Goal: Information Seeking & Learning: Check status

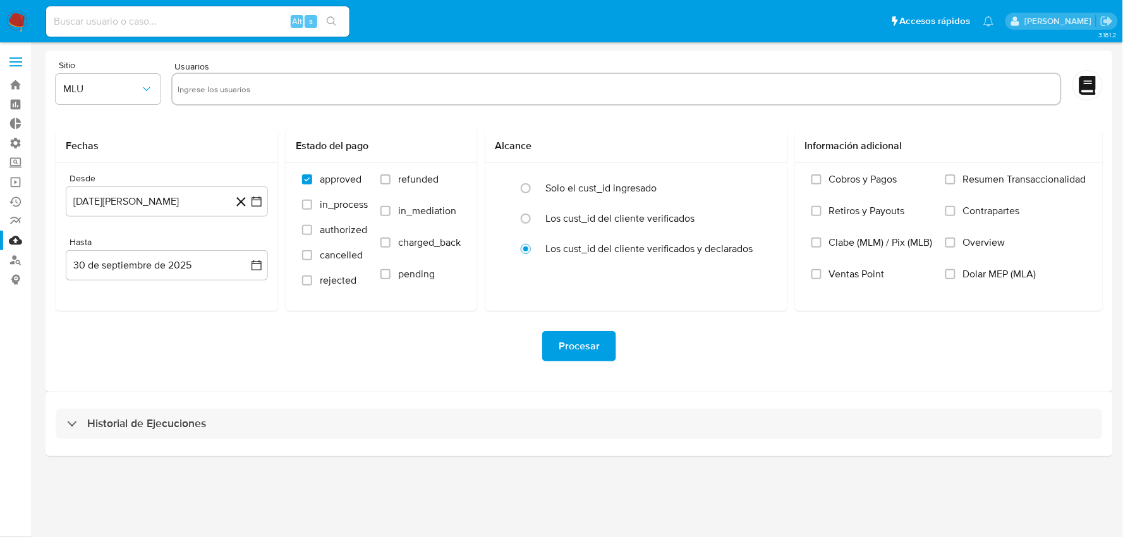
click at [131, 16] on input at bounding box center [197, 21] width 303 height 16
paste input "yOmEmR0xZmGBJqWd6BrQewgJ"
type input "yOmEmR0xZmGBJqWd6BrQewgJ"
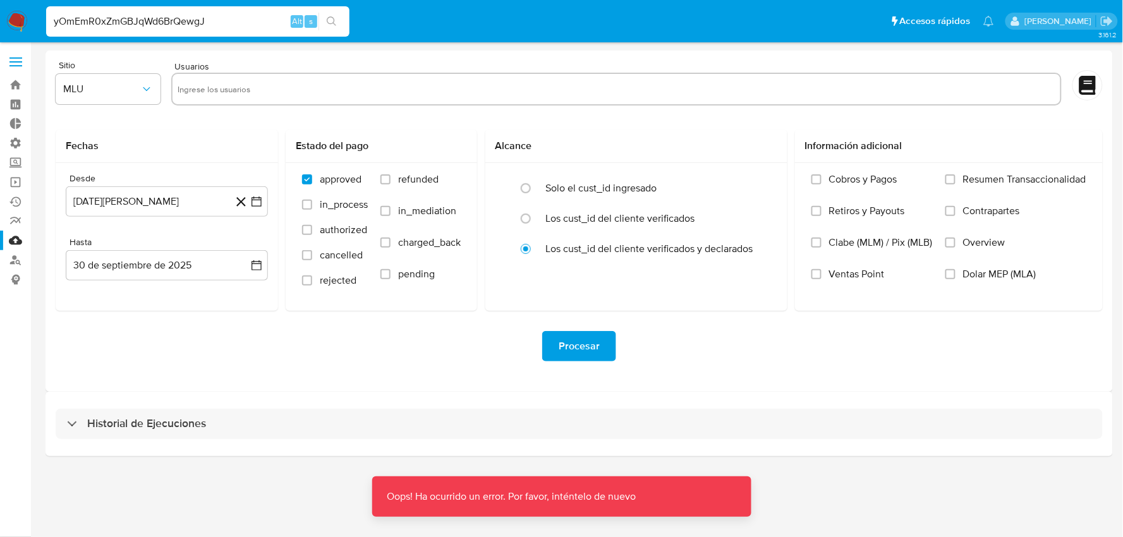
click at [150, 16] on input "yOmEmR0xZmGBJqWd6BrQewgJ" at bounding box center [197, 21] width 303 height 16
click at [218, 27] on input "yOmEmR0xZmGBJqWd6BrQewgJ" at bounding box center [197, 21] width 303 height 16
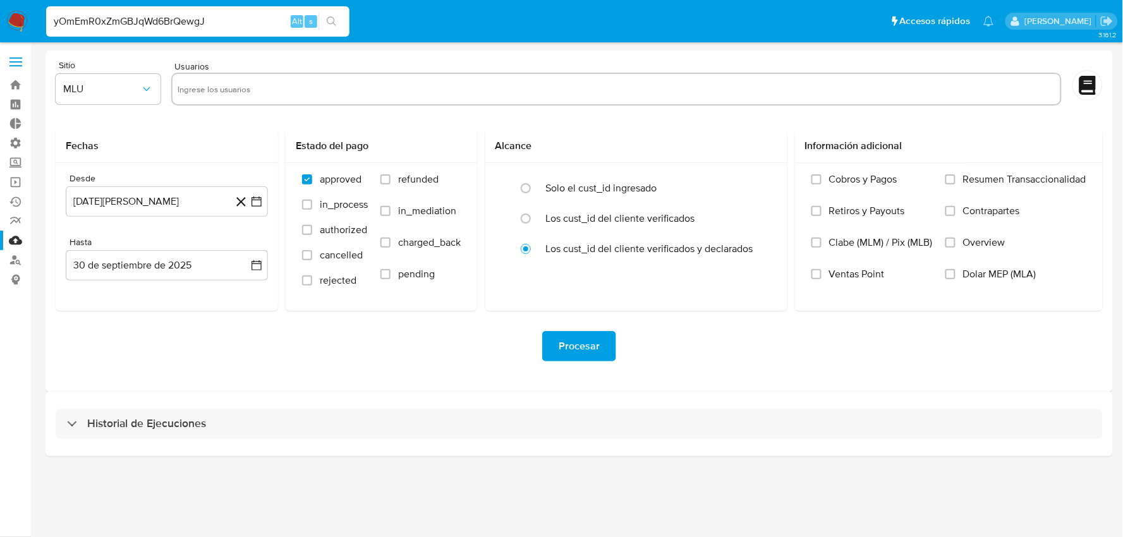
drag, startPoint x: 233, startPoint y: 21, endPoint x: 1, endPoint y: 16, distance: 231.3
click at [1, 16] on nav "Pausado Ver notificaciones yOmEmR0xZmGBJqWd6BrQewgJ Alt s Accesos rápidos Presi…" at bounding box center [561, 21] width 1123 height 42
drag, startPoint x: 249, startPoint y: 20, endPoint x: 0, endPoint y: 20, distance: 249.0
click at [0, 20] on nav "Pausado Ver notificaciones yOmEmR0xZmGBJqWd6BrQewgJ Alt s Accesos rápidos Presi…" at bounding box center [561, 21] width 1123 height 42
paste input "yOmEmR0xZmGBJqWd6BrQewgJ"
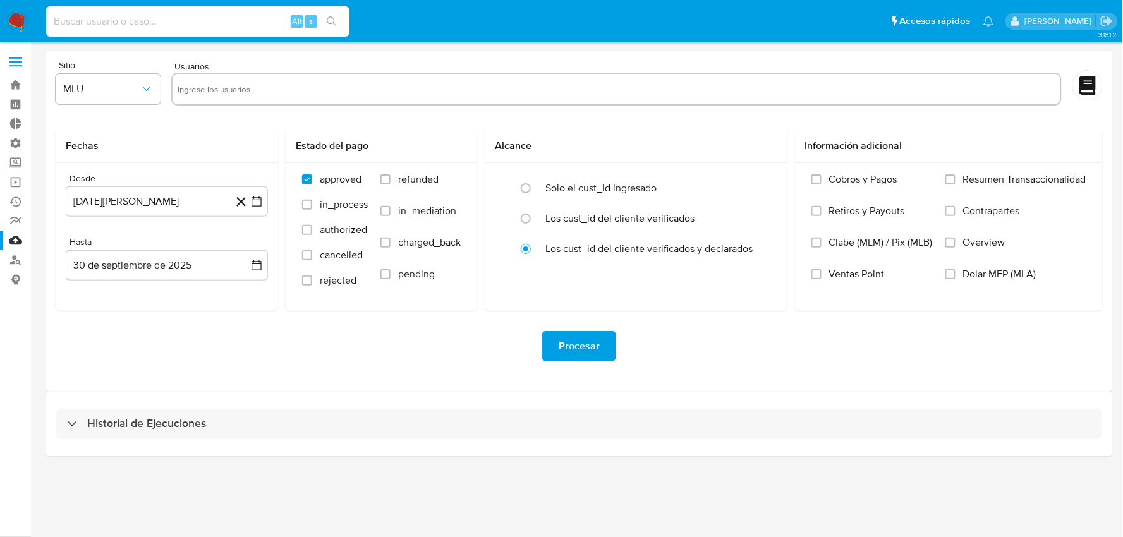
type input "yOmEmR0xZmGBJqWd6BrQewgJ"
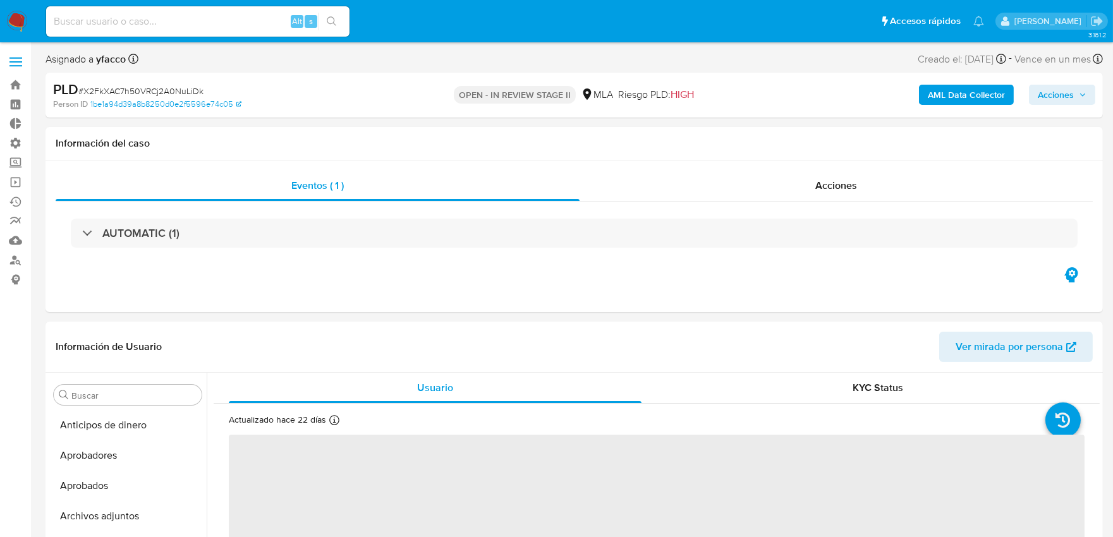
select select "10"
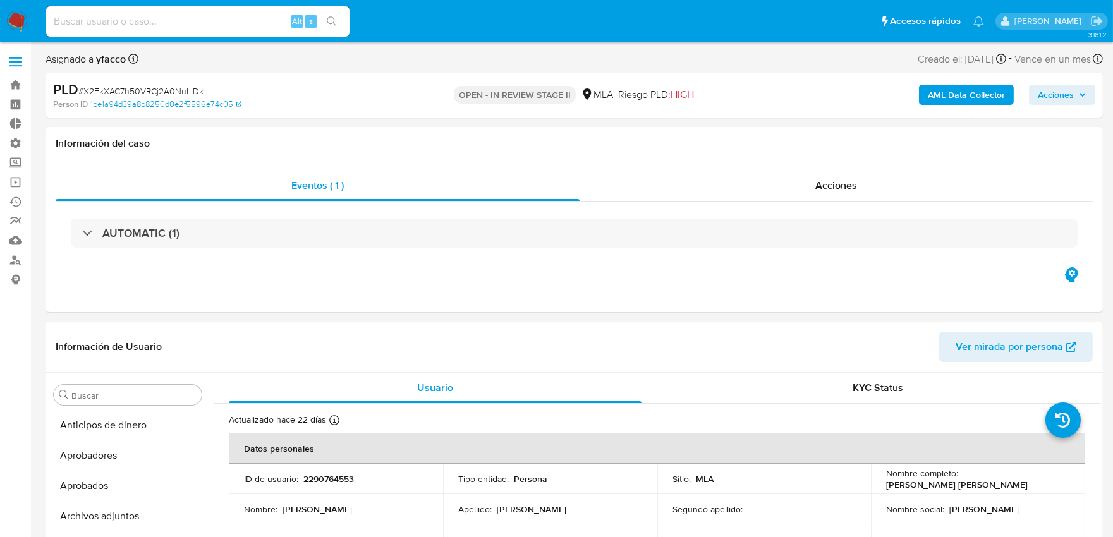
scroll to position [655, 0]
click at [17, 140] on label "Administración" at bounding box center [75, 143] width 150 height 20
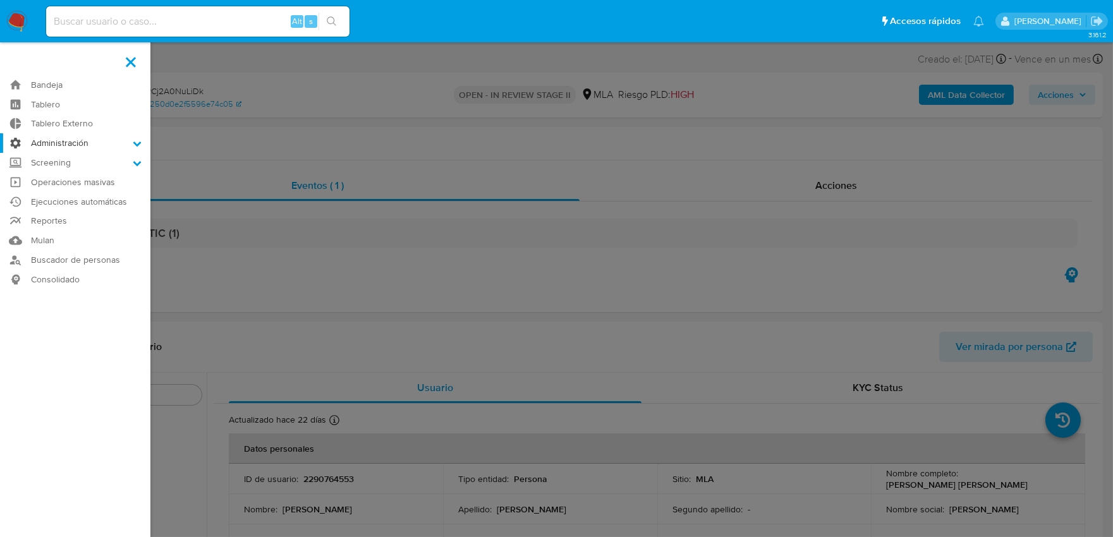
click at [0, 0] on input "Administración" at bounding box center [0, 0] width 0 height 0
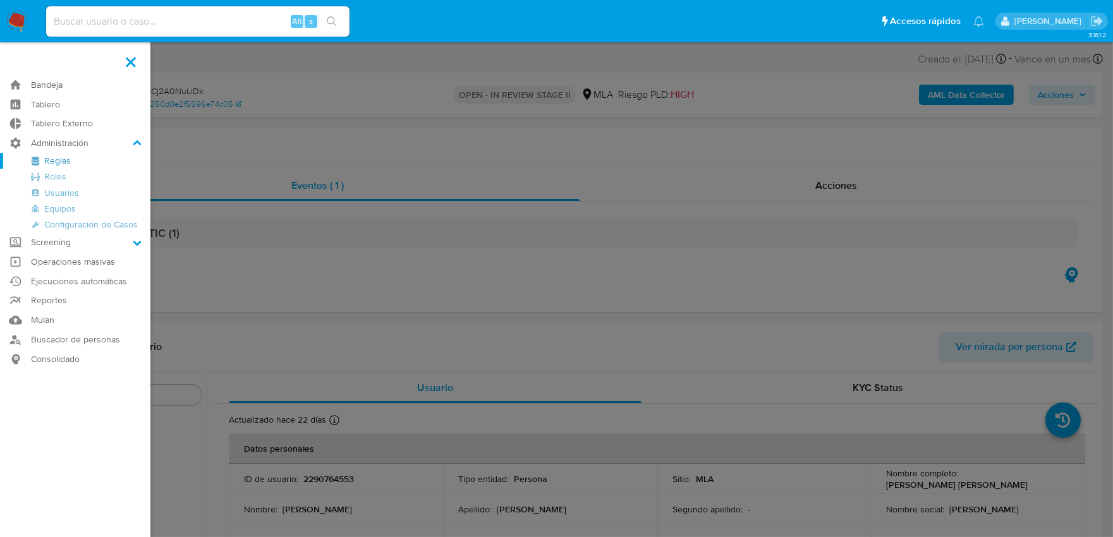
click at [46, 161] on link "Reglas" at bounding box center [75, 161] width 150 height 16
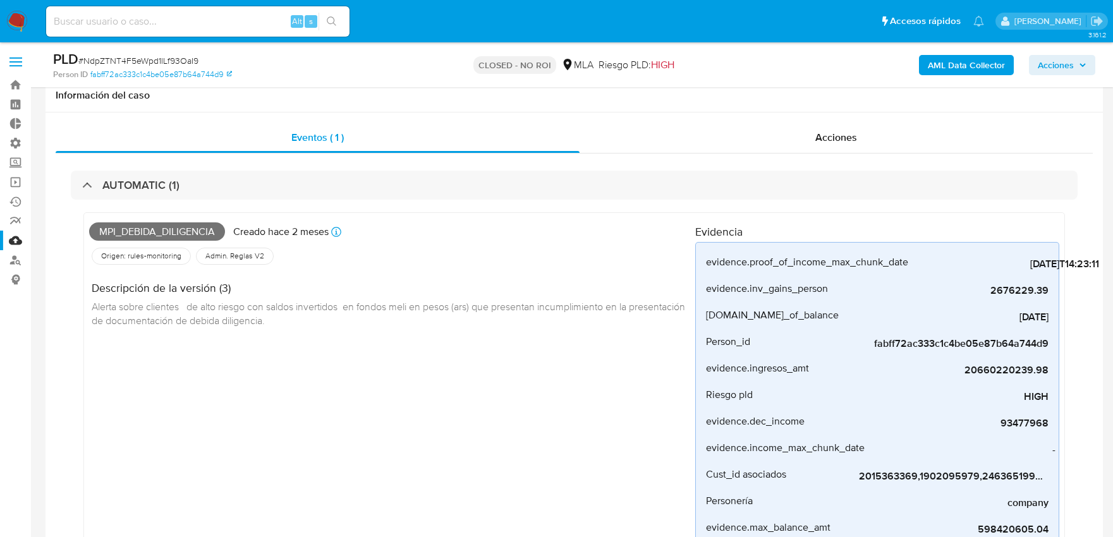
click at [237, 16] on input at bounding box center [197, 21] width 303 height 16
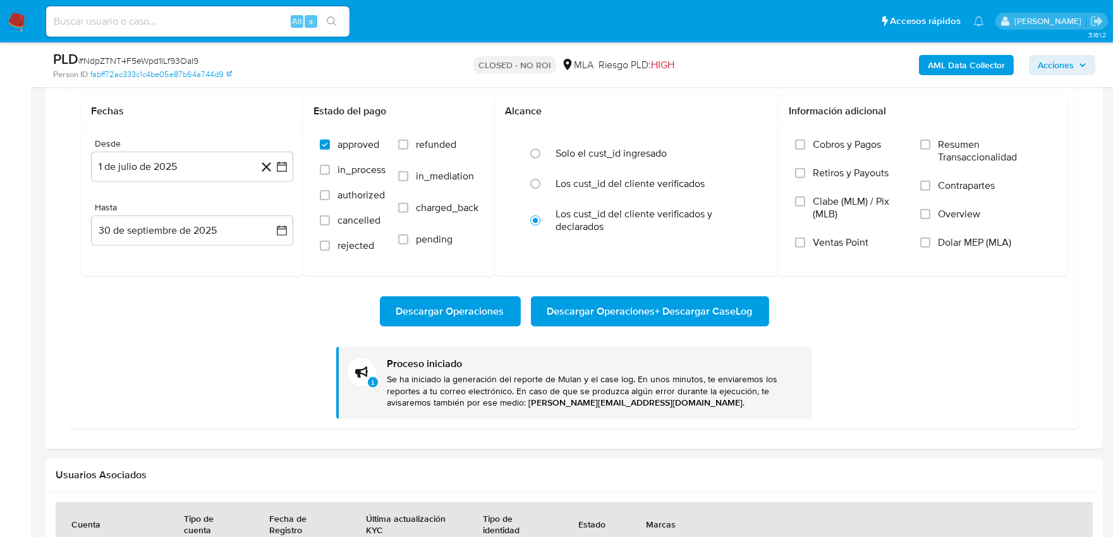
scroll to position [655, 0]
paste input "239433803"
type input "239433803"
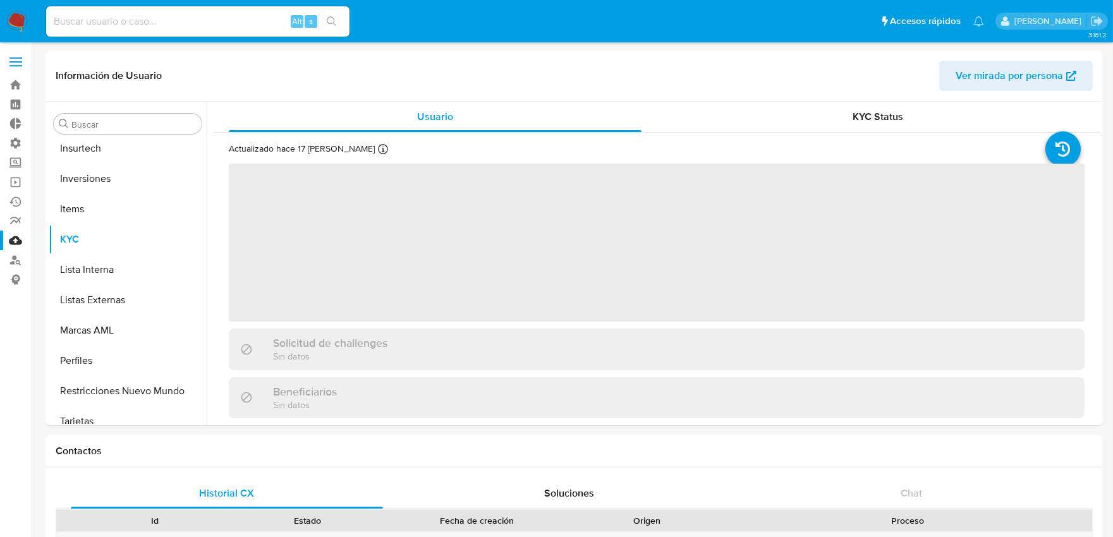
scroll to position [655, 0]
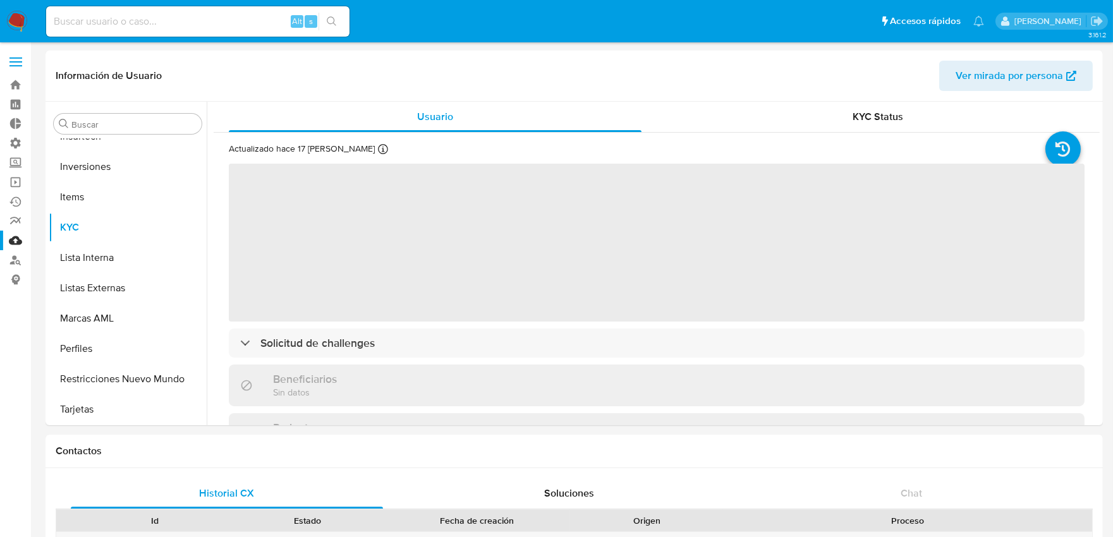
select select "10"
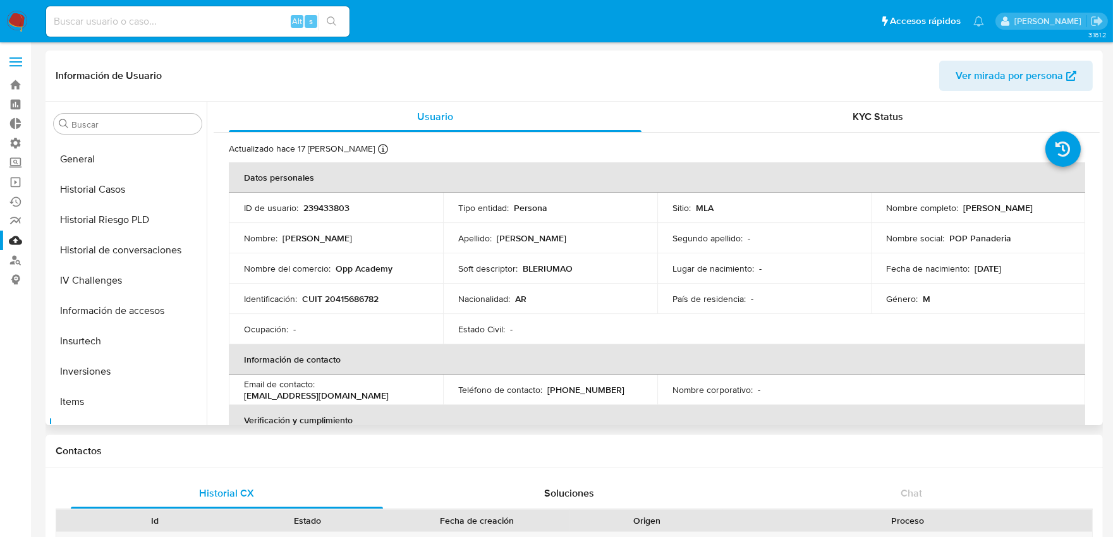
scroll to position [445, 0]
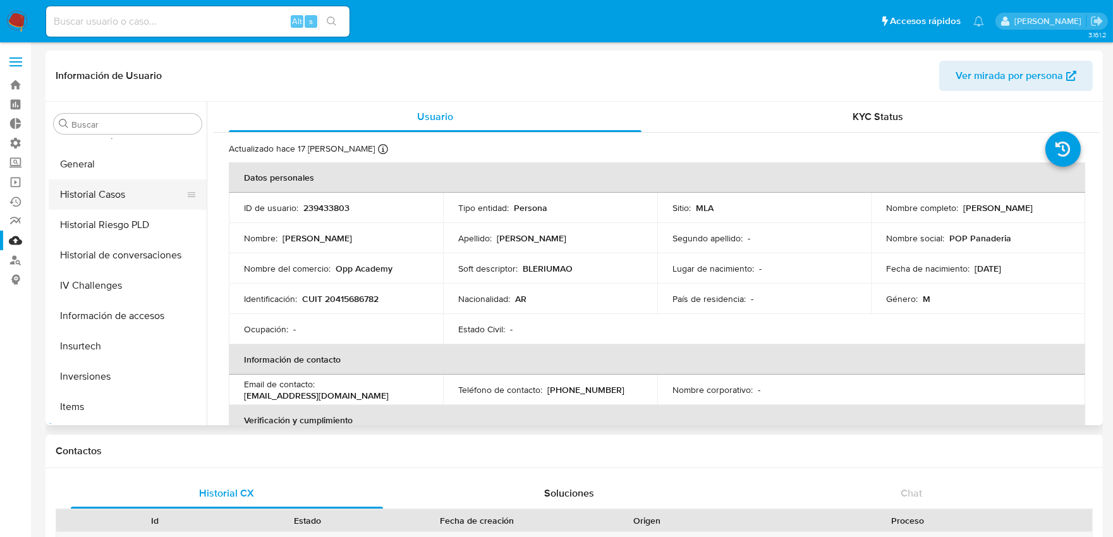
click at [125, 200] on button "Historial Casos" at bounding box center [123, 194] width 148 height 30
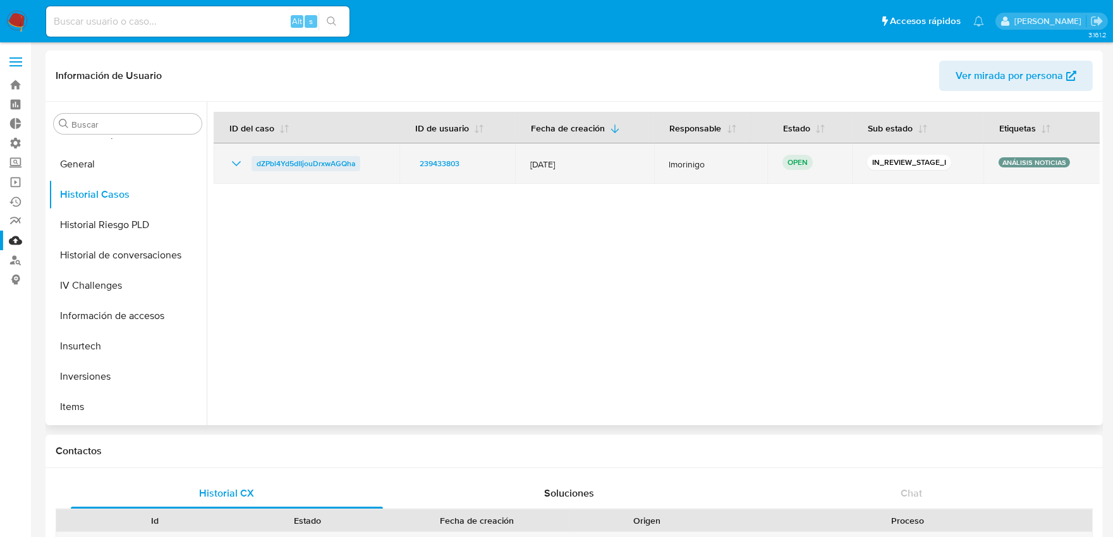
click at [288, 162] on span "dZPbl4Yd5dIIjouDrxwAGQha" at bounding box center [306, 163] width 99 height 15
drag, startPoint x: 357, startPoint y: 162, endPoint x: 251, endPoint y: 164, distance: 105.5
click at [251, 164] on div "dZPbl4Yd5dIIjouDrxwAGQha" at bounding box center [306, 163] width 155 height 15
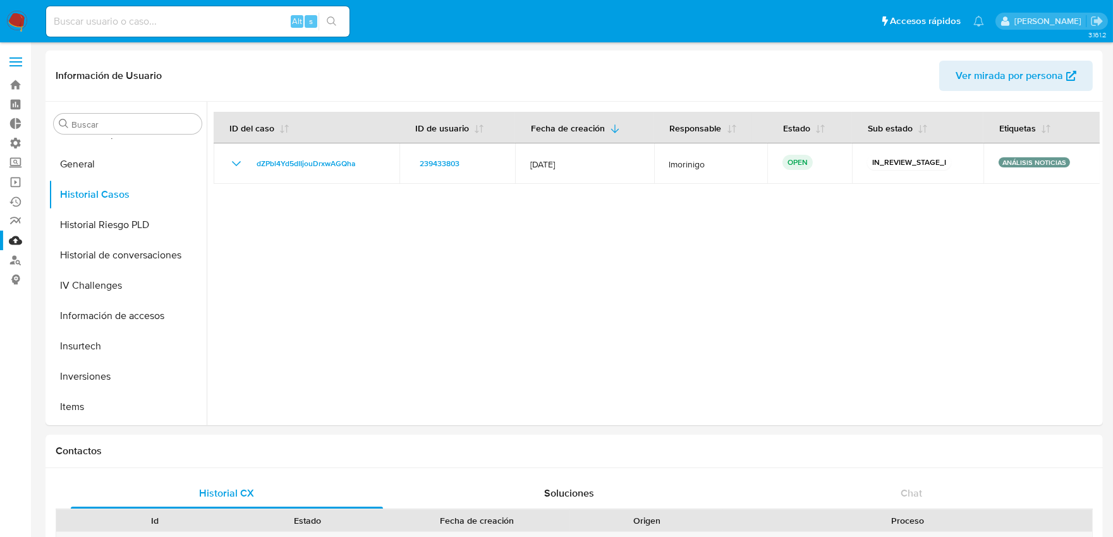
click at [219, 16] on input at bounding box center [197, 21] width 303 height 16
paste input "yOmEmR0xZmGBJqWd6BrQewgJ"
type input "yOmEmR0xZmGBJqWd6BrQewgJ"
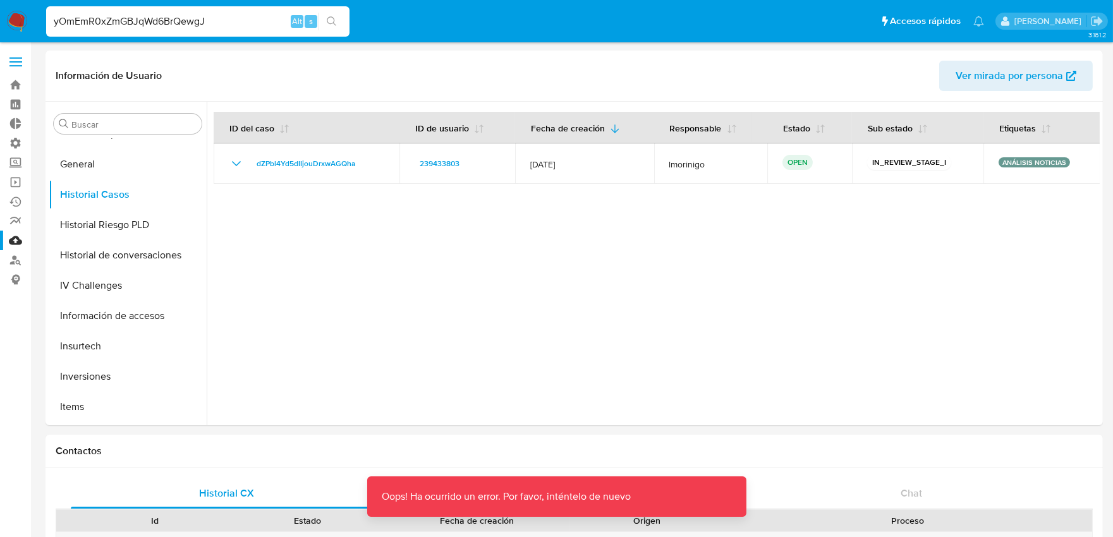
drag, startPoint x: 220, startPoint y: 16, endPoint x: 20, endPoint y: 16, distance: 199.7
click at [20, 16] on nav "Pausado Ver notificaciones yOmEmR0xZmGBJqWd6BrQewgJ Alt s Accesos rápidos Presi…" at bounding box center [556, 21] width 1113 height 42
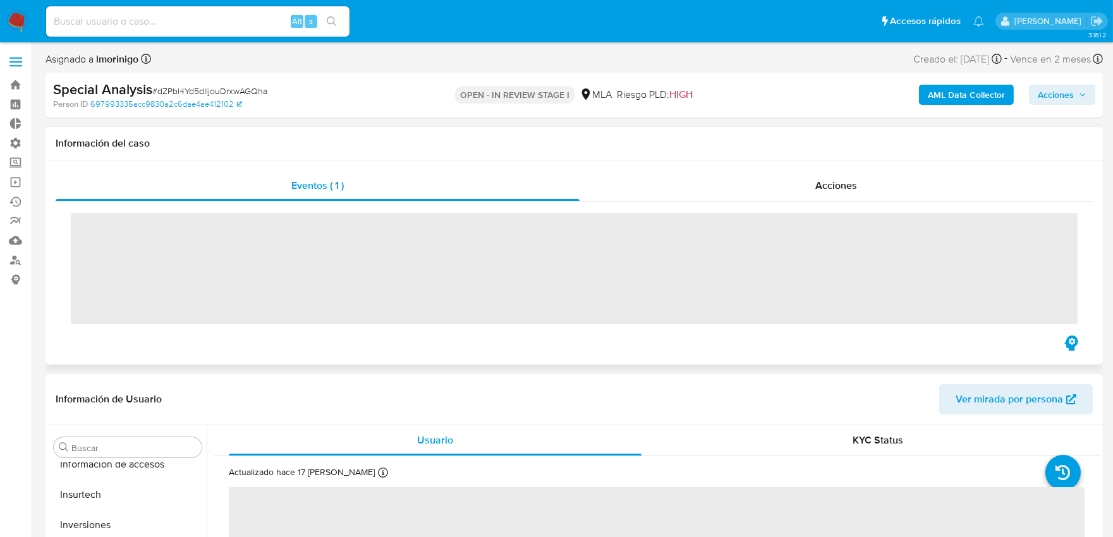
scroll to position [655, 0]
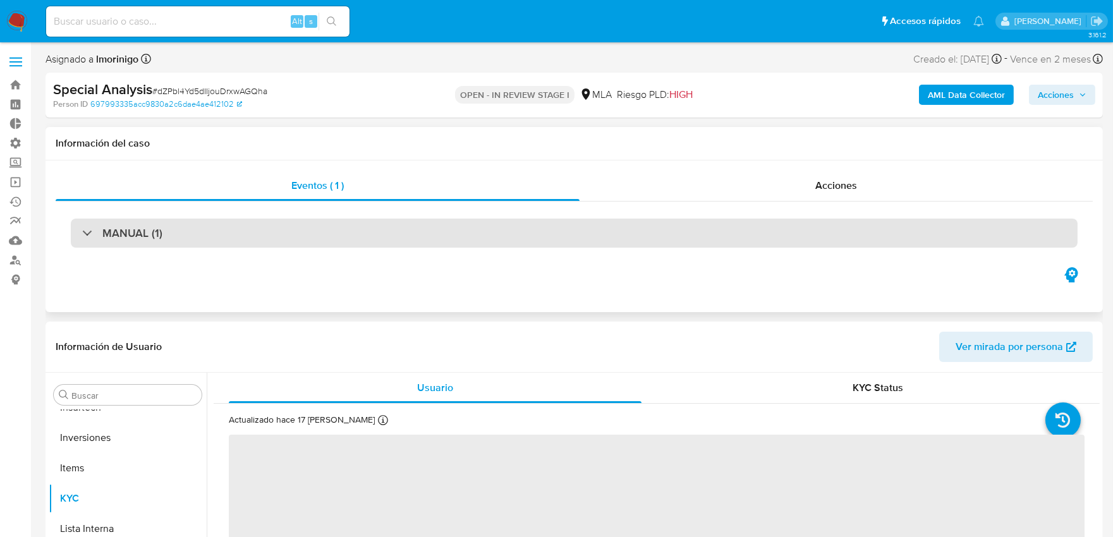
select select "10"
click at [210, 233] on div "MANUAL (1)" at bounding box center [574, 233] width 1007 height 29
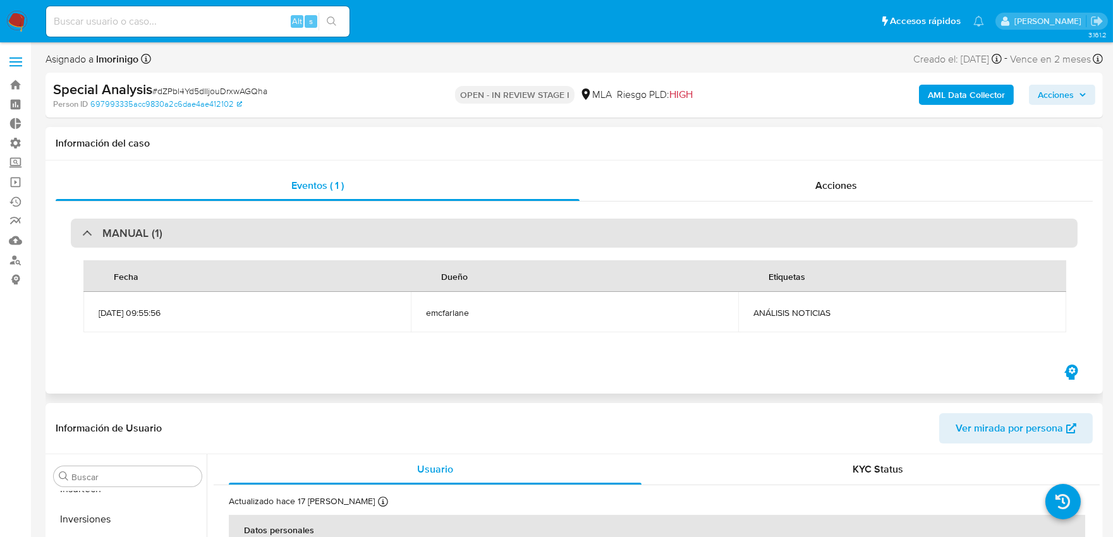
click at [182, 238] on div "MANUAL (1)" at bounding box center [574, 233] width 1007 height 29
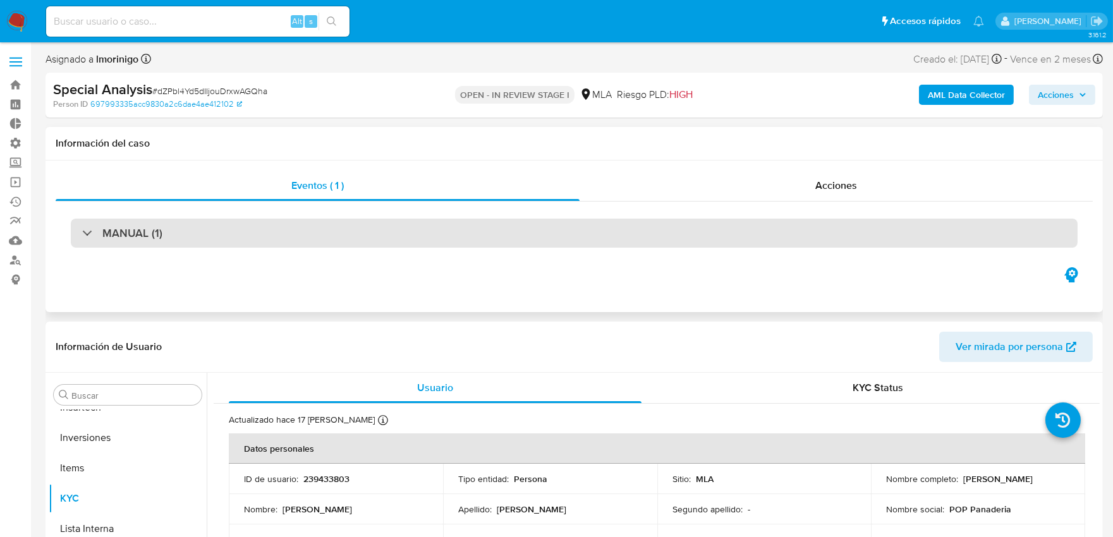
click at [182, 238] on div "MANUAL (1)" at bounding box center [574, 233] width 1007 height 29
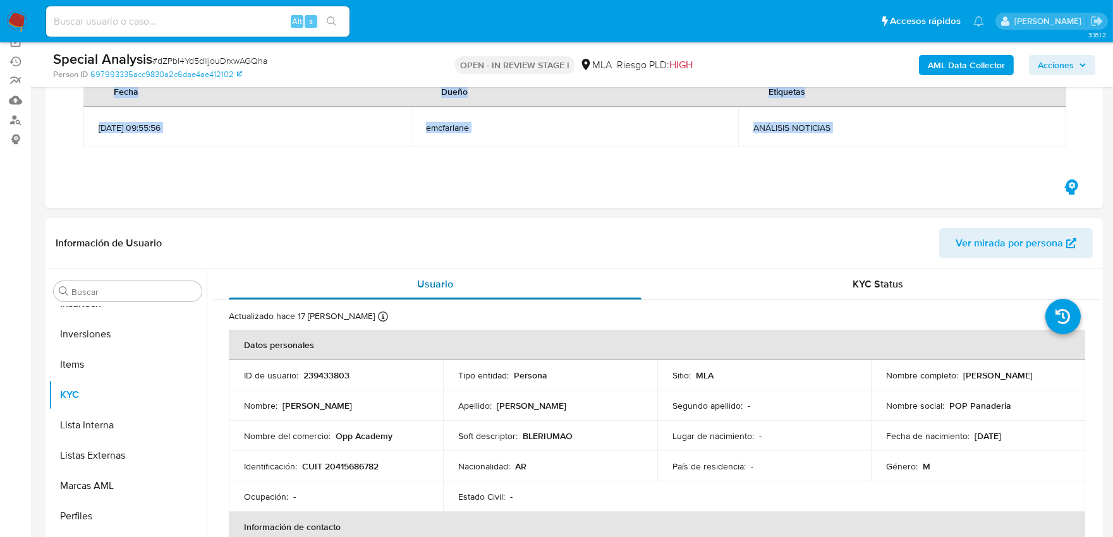
scroll to position [0, 0]
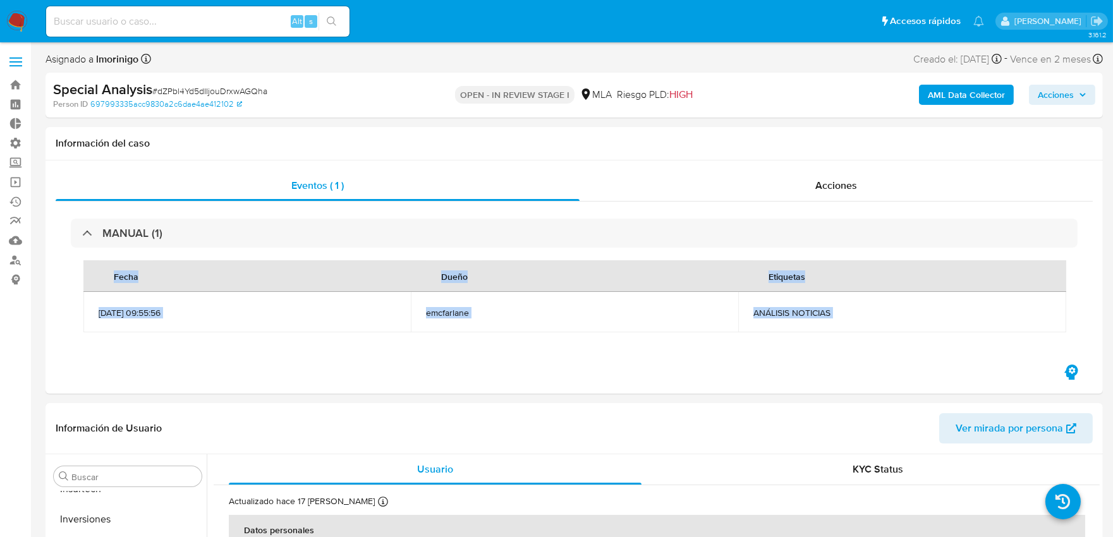
click at [936, 99] on b "AML Data Collector" at bounding box center [966, 95] width 77 height 20
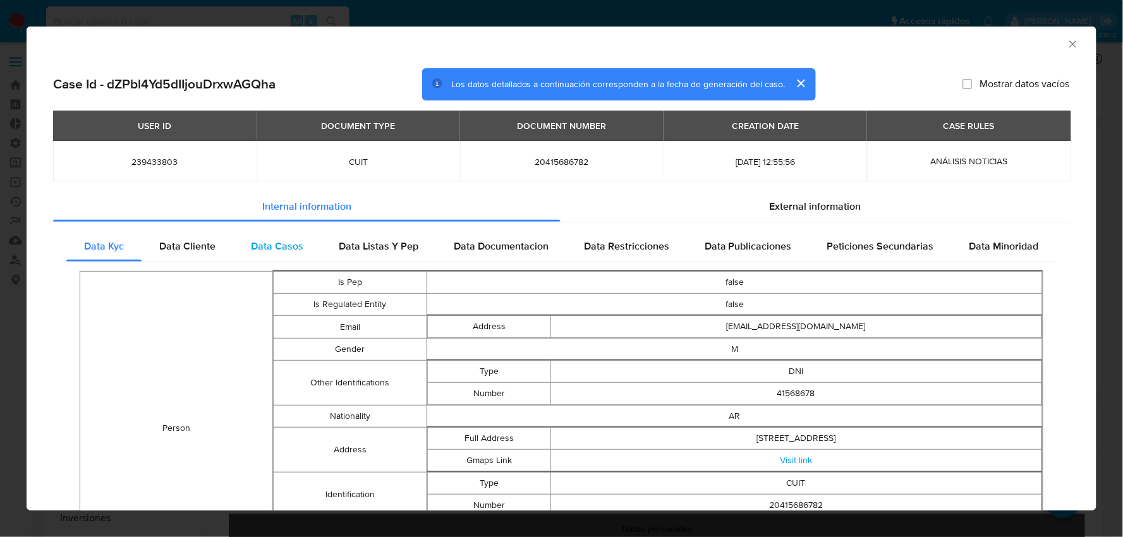
click at [274, 248] on span "Data Casos" at bounding box center [277, 246] width 52 height 15
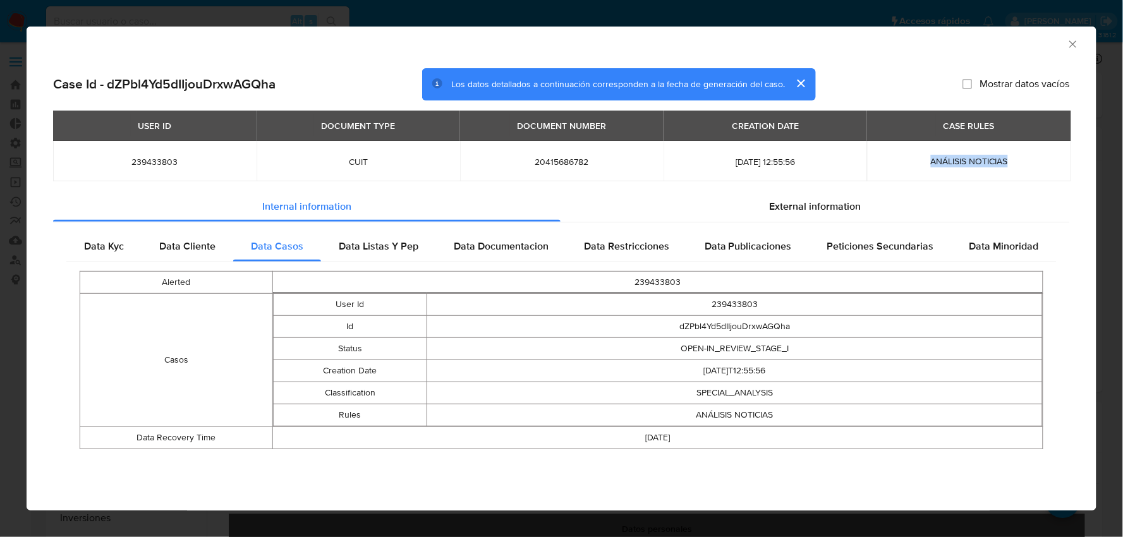
drag, startPoint x: 1009, startPoint y: 161, endPoint x: 930, endPoint y: 166, distance: 79.1
click at [930, 166] on div "ANÁLISIS NOTICIAS" at bounding box center [968, 160] width 173 height 11
copy span "ANÁLISIS NOTICIAS"
click at [1075, 41] on icon "Cerrar ventana" at bounding box center [1073, 44] width 13 height 13
